Goal: Task Accomplishment & Management: Use online tool/utility

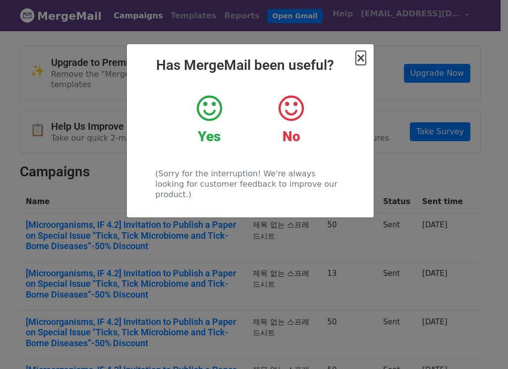
click at [361, 63] on span "×" at bounding box center [361, 58] width 10 height 14
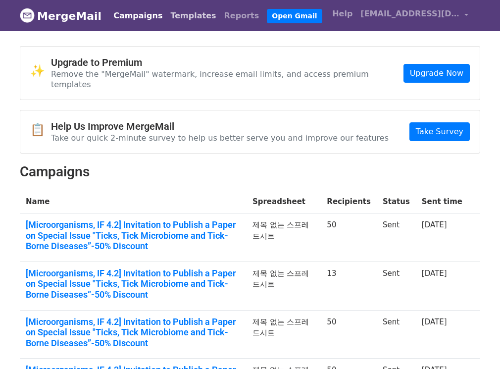
click at [183, 17] on link "Templates" at bounding box center [192, 16] width 53 height 20
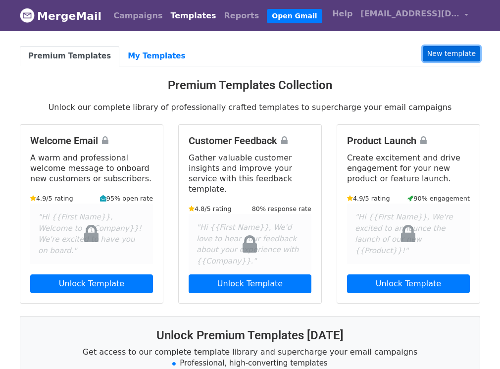
click at [441, 57] on link "New template" at bounding box center [451, 53] width 57 height 15
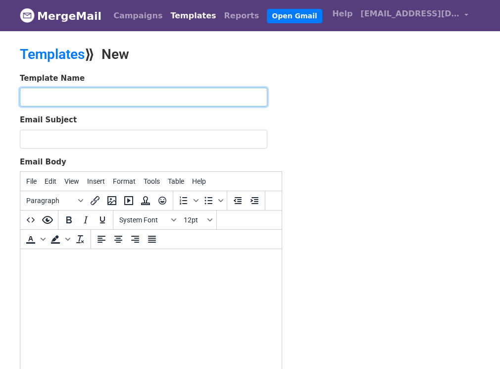
click at [148, 97] on input "text" at bounding box center [144, 97] width 248 height 19
type input "Invitation Template new (100%)"
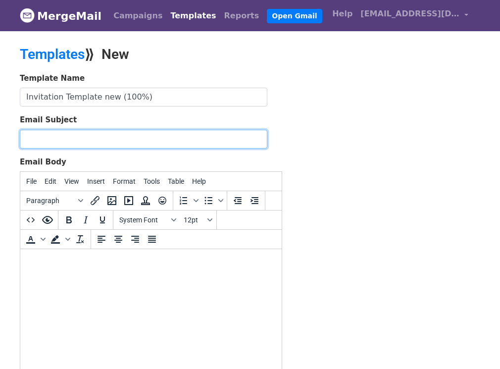
click at [119, 133] on input "Email Subject" at bounding box center [144, 139] width 248 height 19
click at [182, 139] on input "[Microorganisms, IF 4.2] Invitation to Publish a Paper on Special Issue "Ticks,…" at bounding box center [144, 139] width 248 height 19
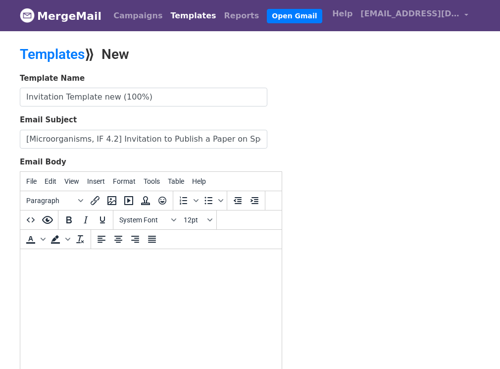
click at [156, 276] on html at bounding box center [150, 262] width 261 height 27
click at [48, 159] on label "Email Body" at bounding box center [43, 161] width 47 height 11
click at [0, 0] on textarea "Email Body" at bounding box center [0, 0] width 0 height 0
click at [87, 268] on html at bounding box center [150, 262] width 261 height 27
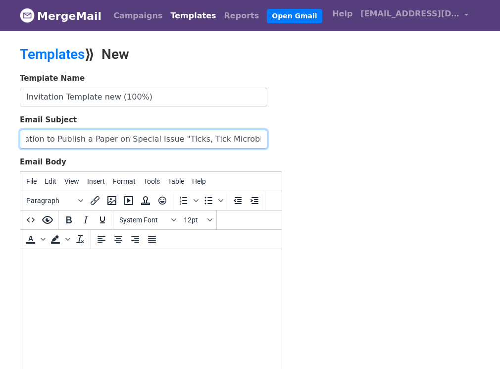
scroll to position [0, 254]
drag, startPoint x: 25, startPoint y: 140, endPoint x: 406, endPoint y: 141, distance: 380.8
click at [406, 141] on div "Template Name Invitation Template new (100%) Email Subject [Microorganisms, IF …" at bounding box center [249, 247] width 475 height 349
type input "Reminder: [Microorganisms, IF 4.2] Invitation to Publish a Paper in Special Iss…"
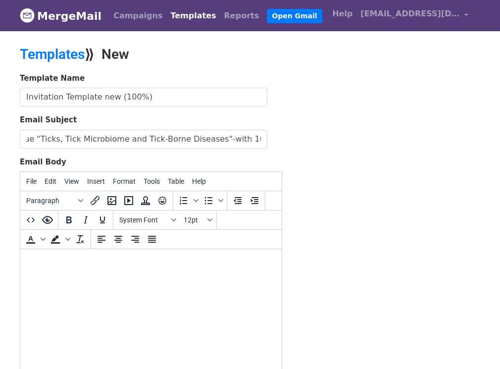
scroll to position [0, 0]
click at [344, 140] on div "Template Name Invitation Template new (100%) Email Subject Reminder: [Microorga…" at bounding box center [249, 247] width 475 height 349
click at [113, 265] on body at bounding box center [151, 262] width 246 height 11
drag, startPoint x: 105, startPoint y: 269, endPoint x: 51, endPoint y: 268, distance: 54.5
click at [51, 268] on html at bounding box center [150, 262] width 261 height 27
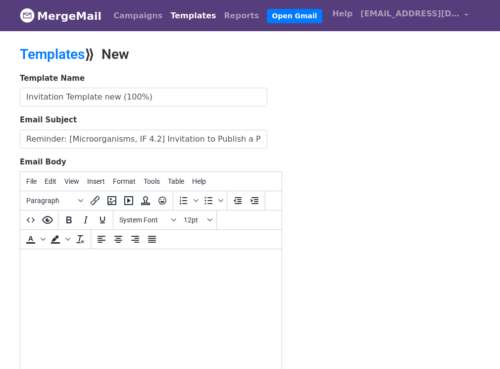
paste body
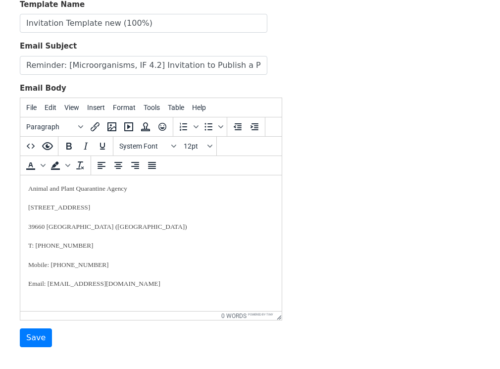
scroll to position [132, 0]
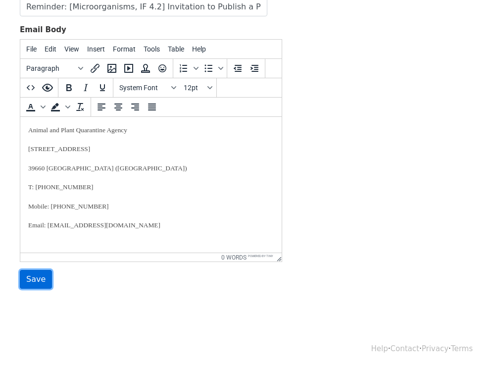
click at [41, 276] on input "Save" at bounding box center [36, 279] width 32 height 19
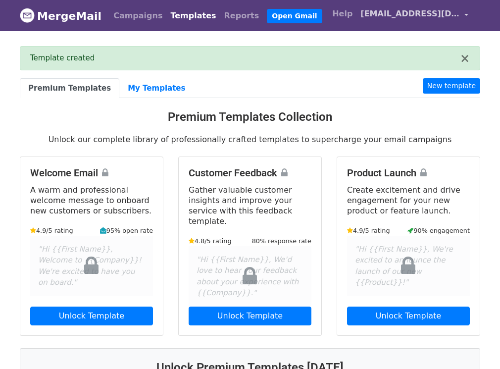
click at [407, 12] on span "[EMAIL_ADDRESS][DOMAIN_NAME]" at bounding box center [409, 14] width 99 height 12
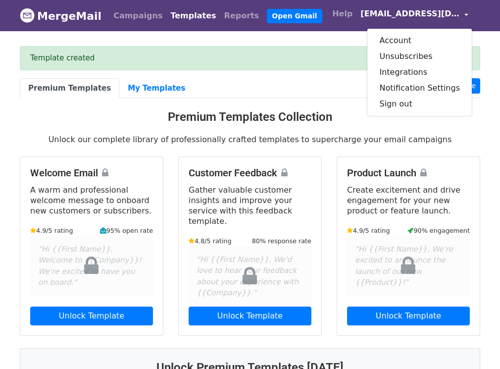
click at [321, 54] on div "Template created" at bounding box center [245, 57] width 430 height 11
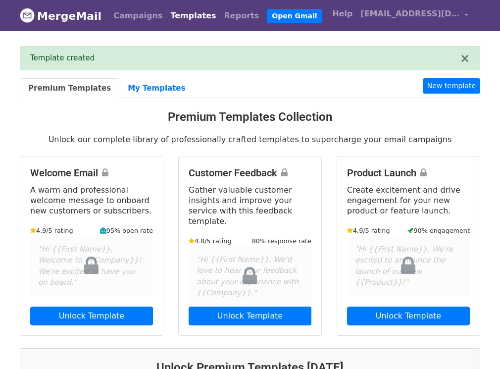
click at [315, 94] on ul "Premium Templates My Templates New template" at bounding box center [250, 88] width 461 height 20
click at [79, 16] on link "MergeMail" at bounding box center [61, 15] width 82 height 21
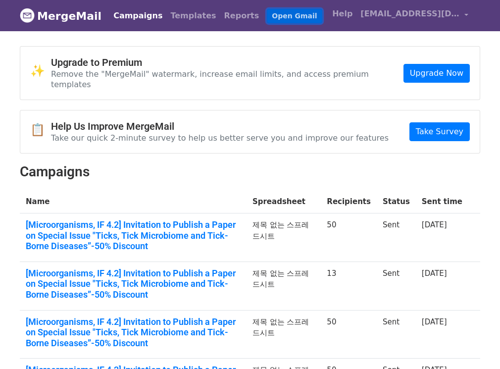
click at [275, 13] on link "Open Gmail" at bounding box center [294, 16] width 55 height 14
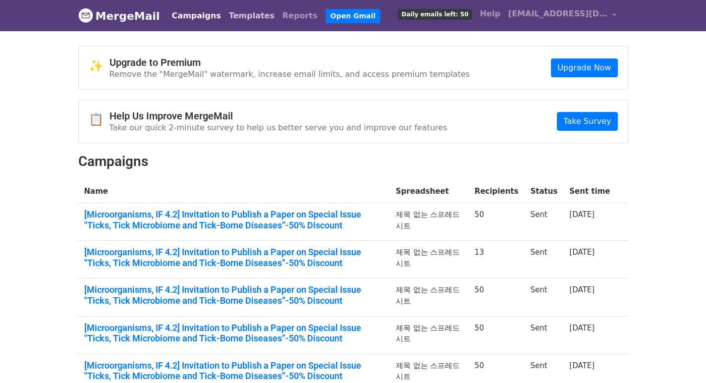
click at [242, 19] on link "Templates" at bounding box center [251, 16] width 53 height 20
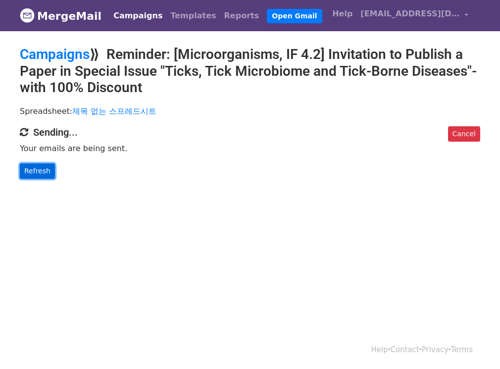
click at [48, 169] on link "Refresh" at bounding box center [37, 170] width 35 height 15
